Goal: Information Seeking & Learning: Learn about a topic

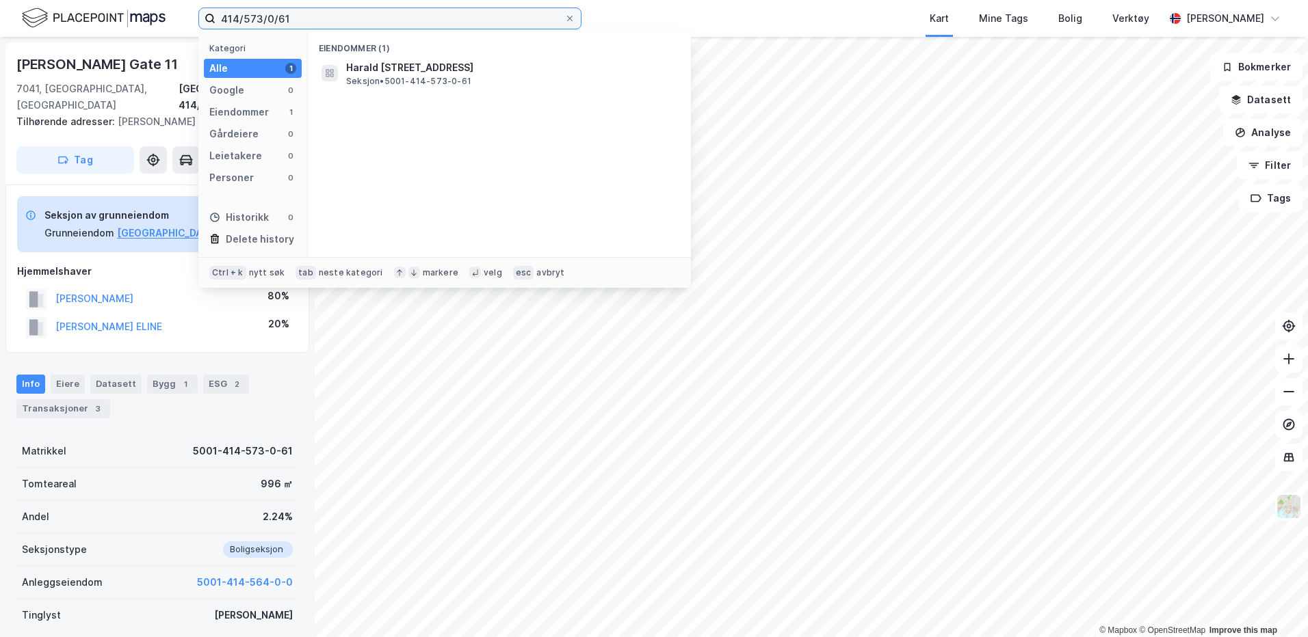
drag, startPoint x: 317, startPoint y: 19, endPoint x: 150, endPoint y: 6, distance: 166.7
click at [150, 7] on div "414/573/0/61 Kategori Alle 1 Google 0 Eiendommer 1 Gårdeiere 0 Leietakere 0 Per…" at bounding box center [654, 18] width 1308 height 37
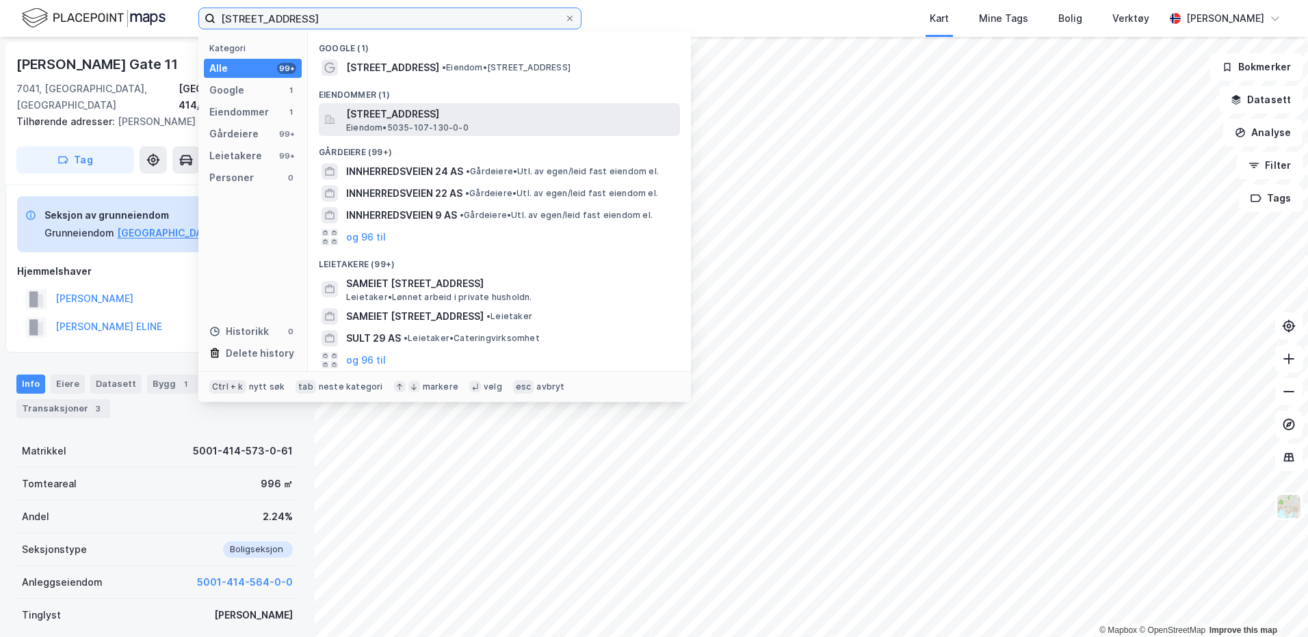
type input "[STREET_ADDRESS]"
click at [364, 115] on span "[STREET_ADDRESS]" at bounding box center [510, 114] width 328 height 16
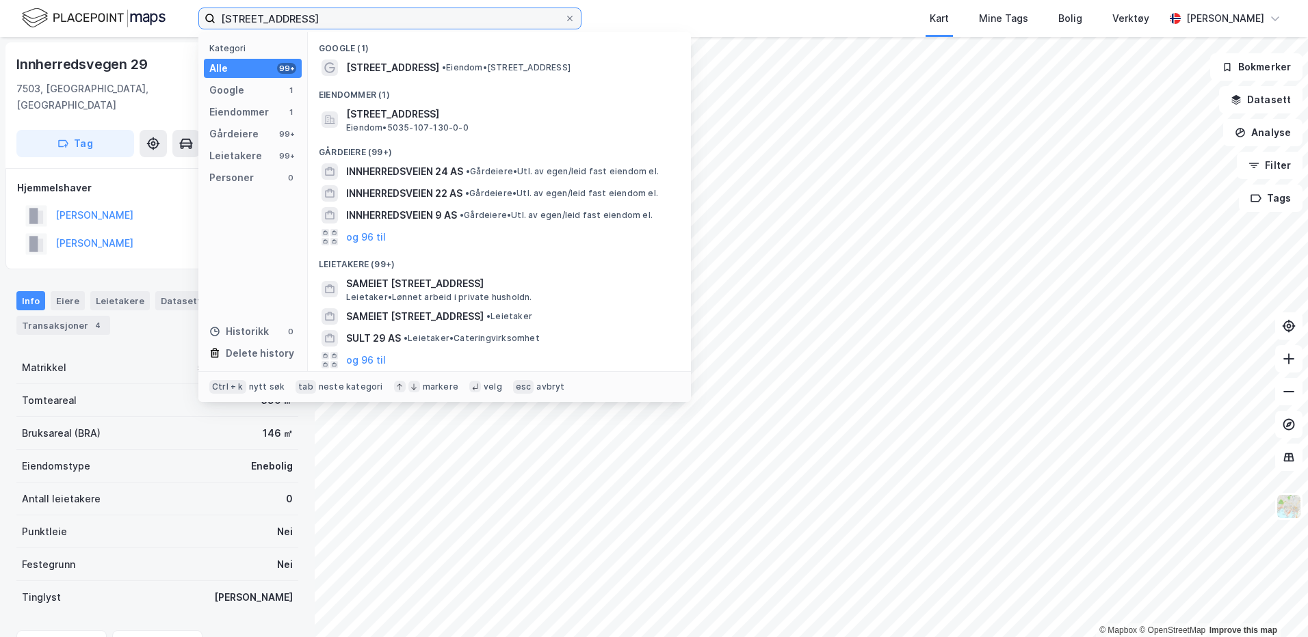
drag, startPoint x: 326, startPoint y: 20, endPoint x: 198, endPoint y: 26, distance: 128.0
click at [198, 26] on div "innherredsveien 29 Kategori Alle 99+ Google 1 Eiendommer 1 Gårdeiere 99+ Leieta…" at bounding box center [654, 18] width 1308 height 37
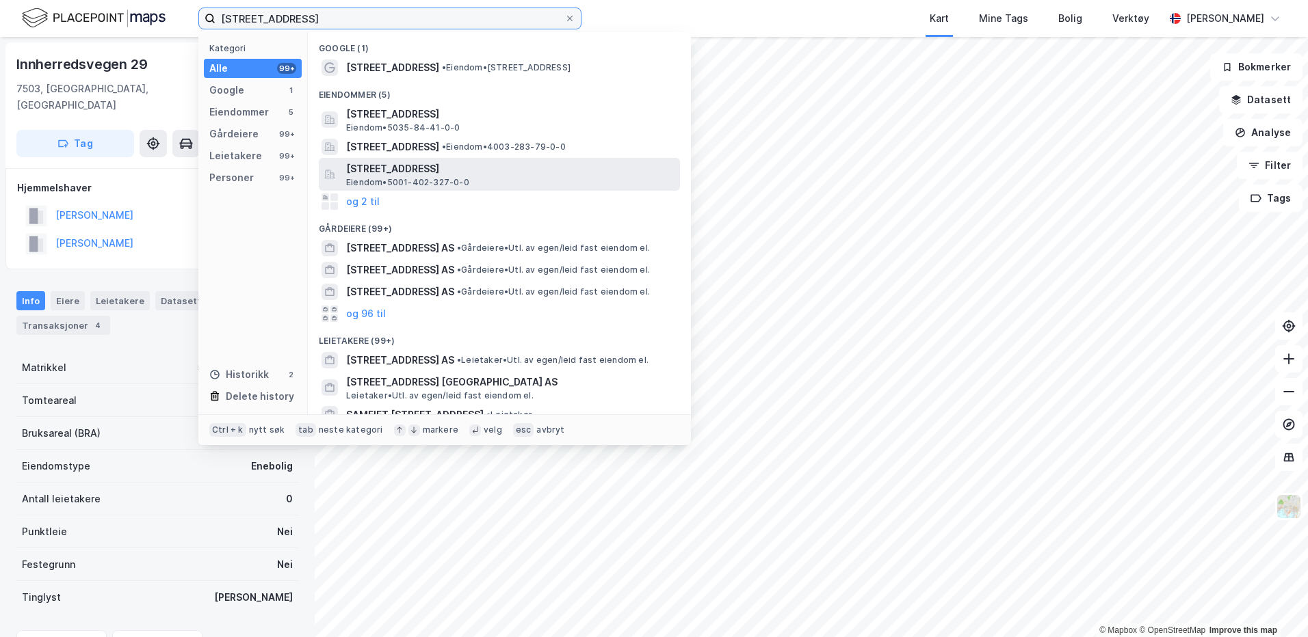
type input "[STREET_ADDRESS]"
click at [381, 169] on span "[STREET_ADDRESS]" at bounding box center [510, 169] width 328 height 16
